Goal: Information Seeking & Learning: Learn about a topic

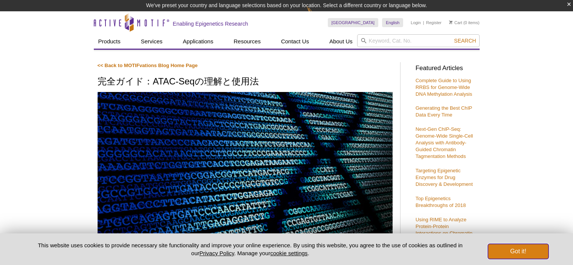
click at [528, 245] on button "Got it!" at bounding box center [517, 251] width 60 height 15
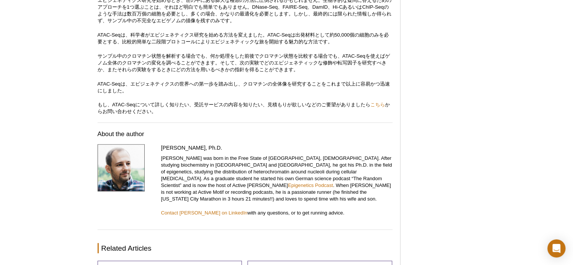
scroll to position [2256, 0]
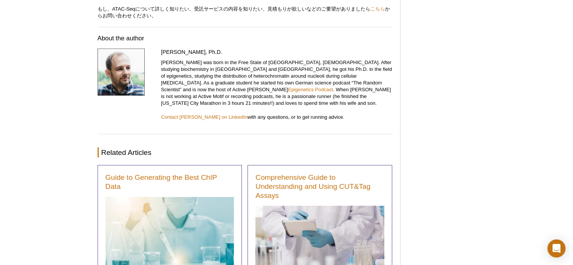
click at [268, 91] on p "[PERSON_NAME] was born in the Free State of [GEOGRAPHIC_DATA], [DEMOGRAPHIC_DAT…" at bounding box center [276, 82] width 231 height 47
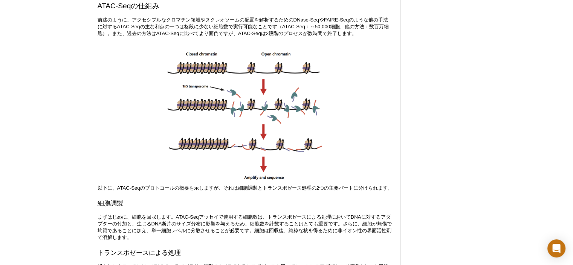
scroll to position [804, 0]
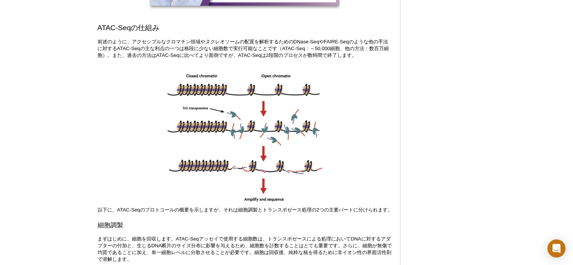
scroll to position [792, 0]
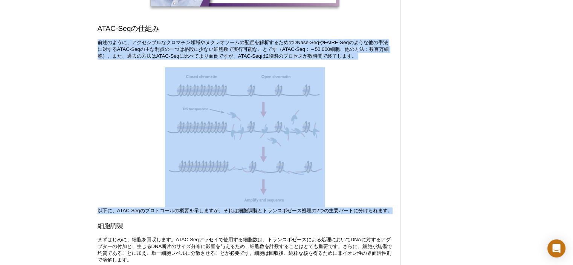
drag, startPoint x: 108, startPoint y: 215, endPoint x: 95, endPoint y: 40, distance: 175.1
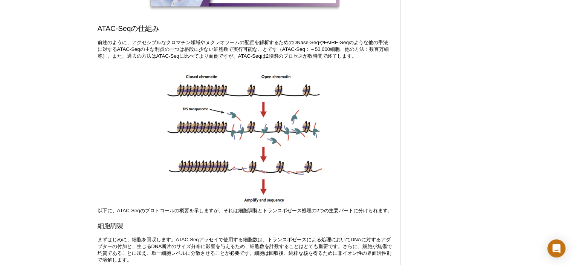
click at [120, 33] on h2 "ATAC-Seqの仕組み" at bounding box center [244, 28] width 295 height 10
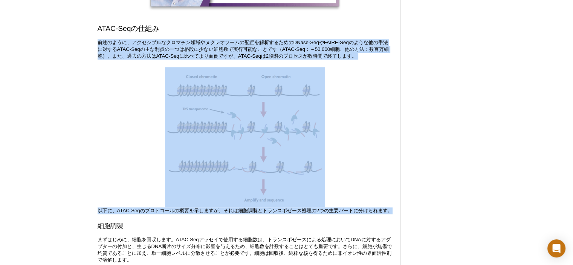
drag, startPoint x: 96, startPoint y: 44, endPoint x: 117, endPoint y: 217, distance: 174.3
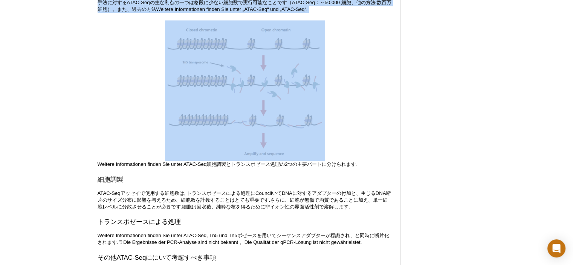
scroll to position [745, 0]
